Goal: Check status: Check status

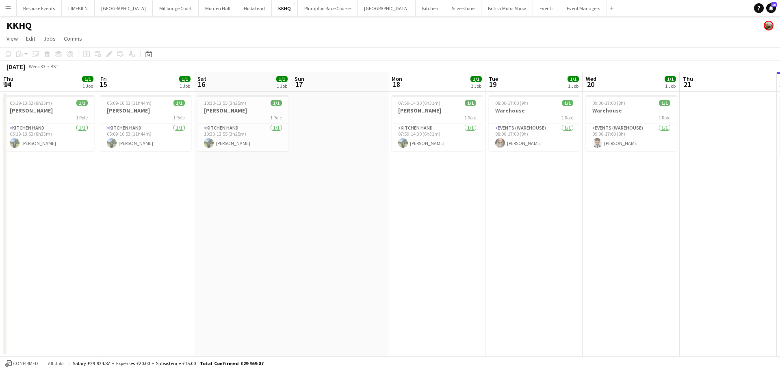
scroll to position [0, 213]
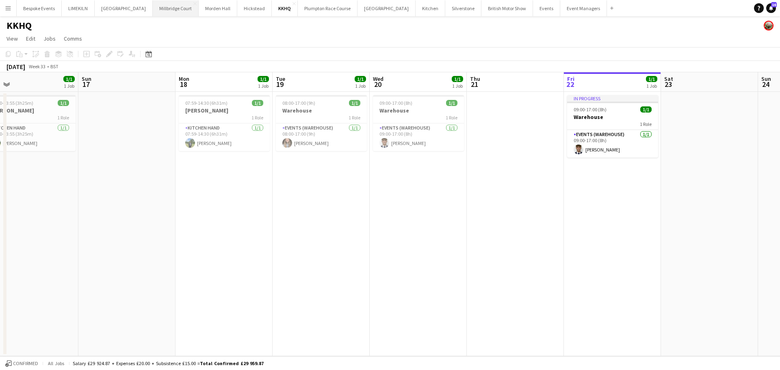
click at [157, 7] on button "[GEOGRAPHIC_DATA]" at bounding box center [176, 8] width 46 height 16
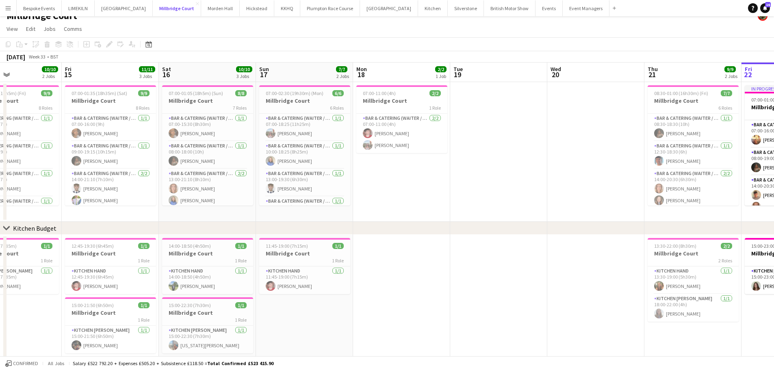
scroll to position [10, 0]
click at [216, 311] on h3 "Millbridge Court" at bounding box center [207, 312] width 91 height 7
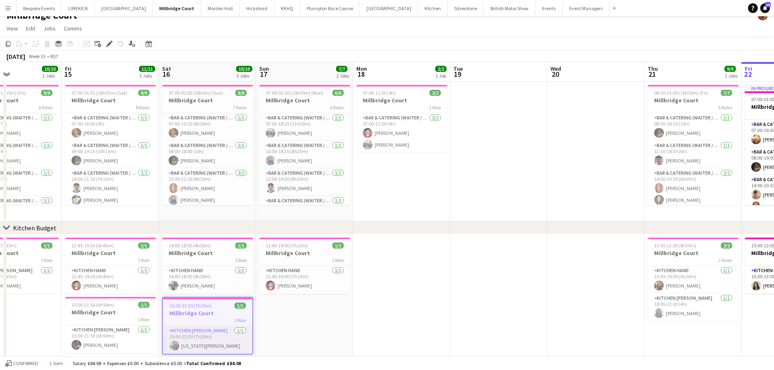
click at [213, 346] on app-card-role "Kitchen [PERSON_NAME] [DATE] 15:00-22:30 (7h30m) [US_STATE][PERSON_NAME]" at bounding box center [207, 340] width 89 height 28
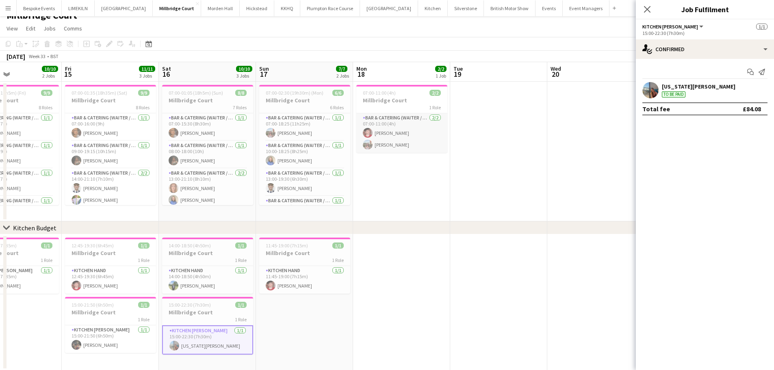
scroll to position [0, 0]
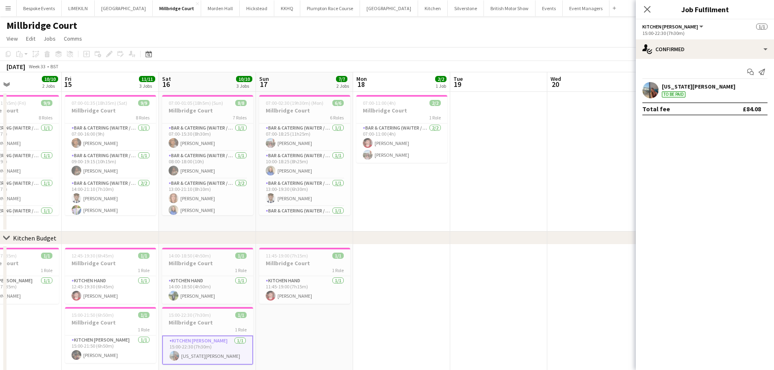
click at [236, 63] on div "[DATE] Week 33 • BST" at bounding box center [387, 66] width 774 height 11
